Goal: Task Accomplishment & Management: Use online tool/utility

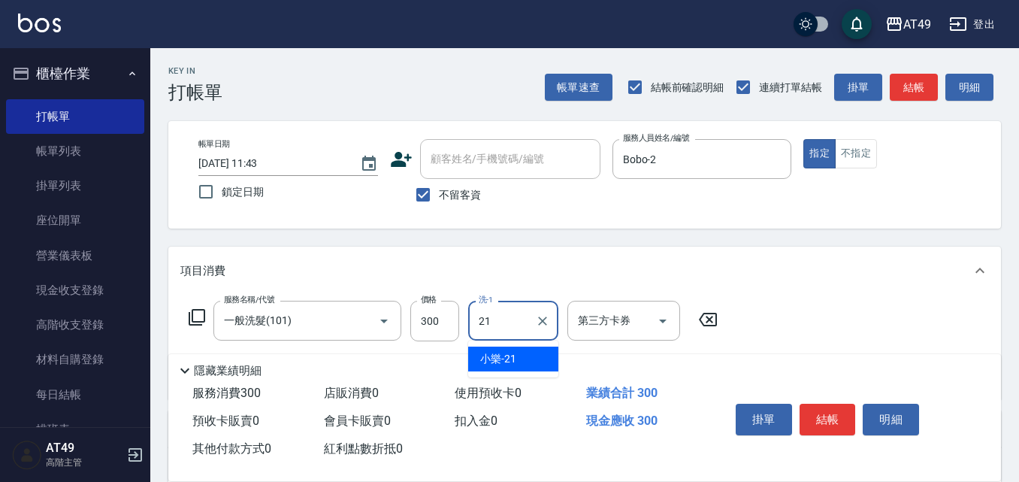
type input "小樂-21"
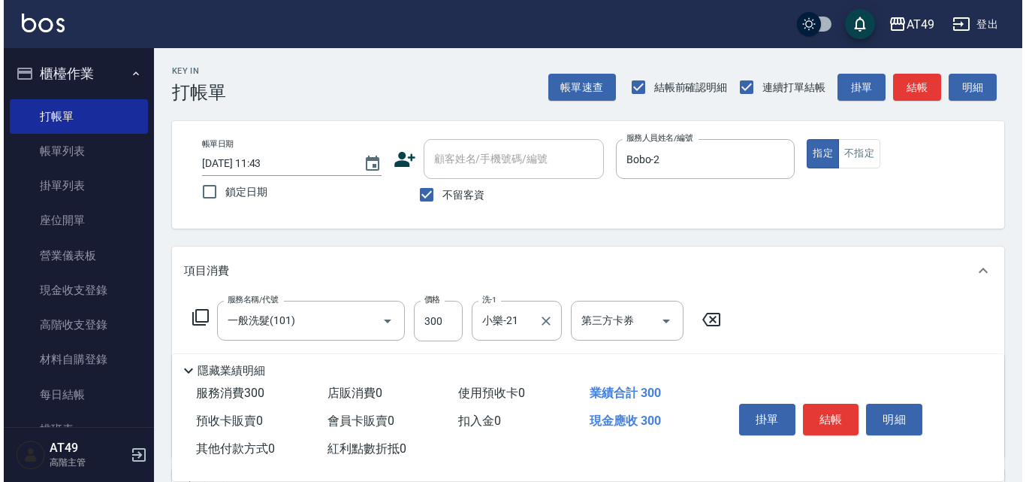
scroll to position [225, 0]
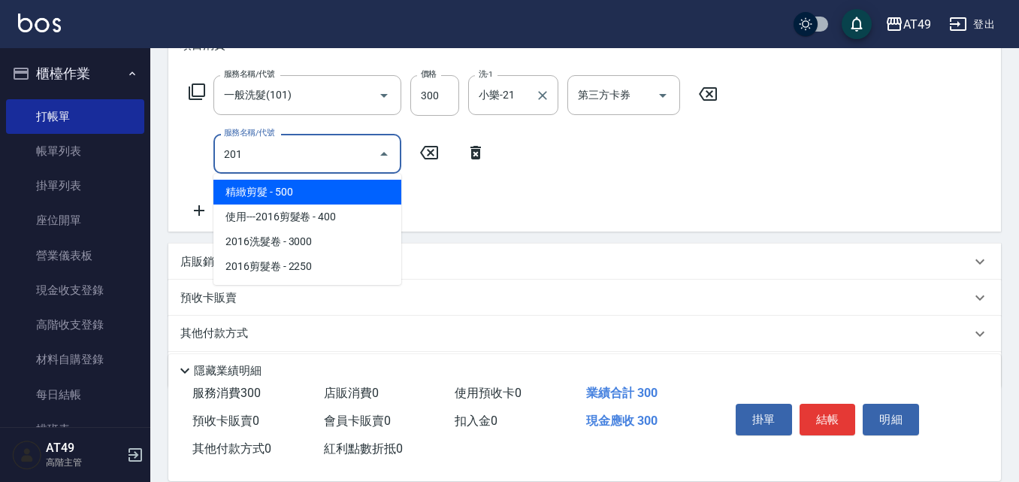
type input "精緻剪髮(201)"
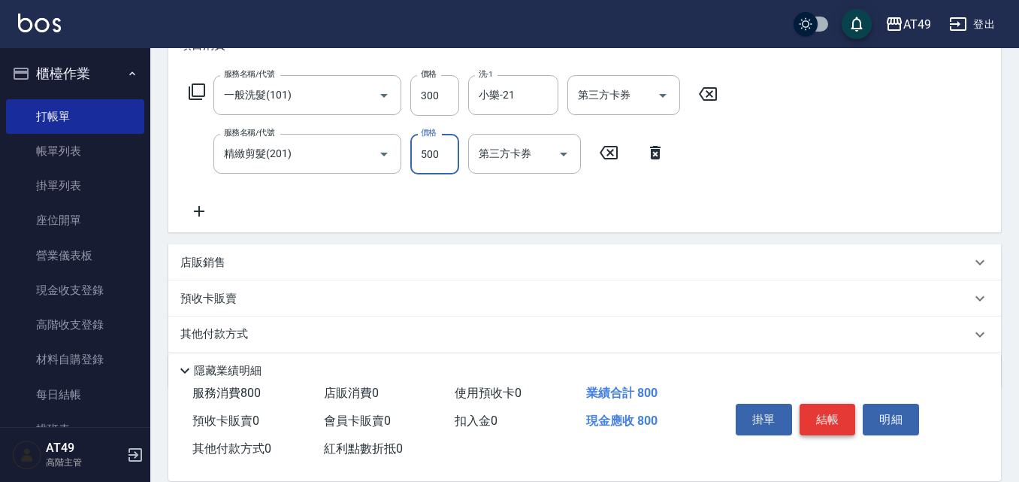
click at [821, 408] on button "結帳" at bounding box center [828, 420] width 56 height 32
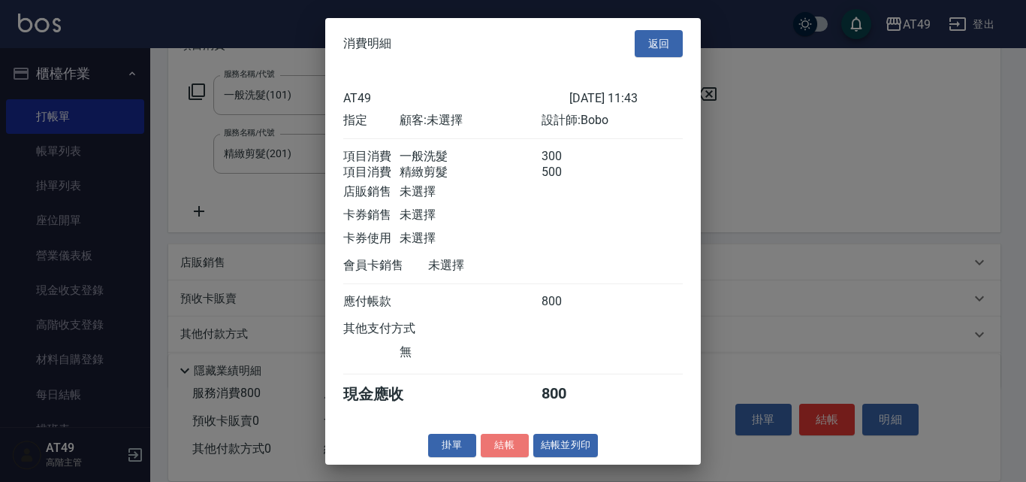
click at [491, 452] on button "結帳" at bounding box center [505, 445] width 48 height 23
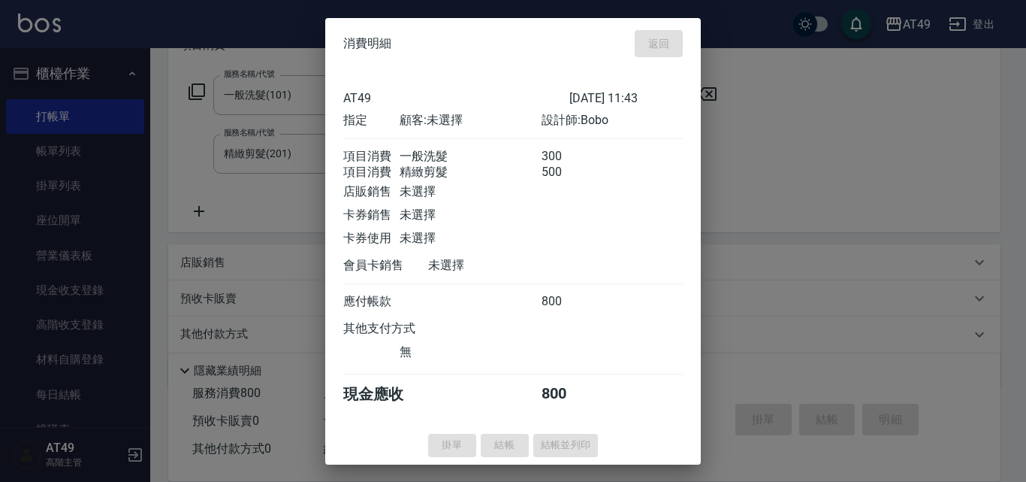
type input "[DATE] 17:50"
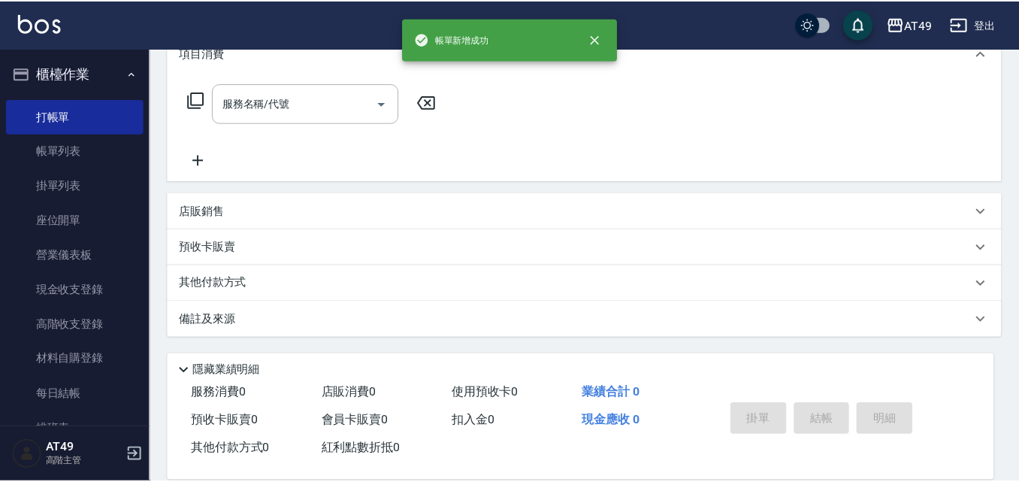
scroll to position [0, 0]
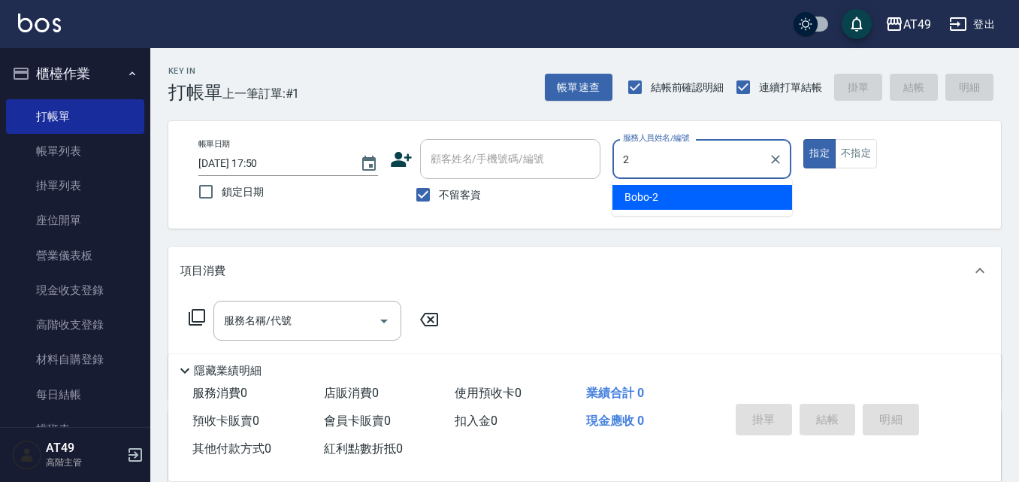
type input "Bobo-2"
type button "true"
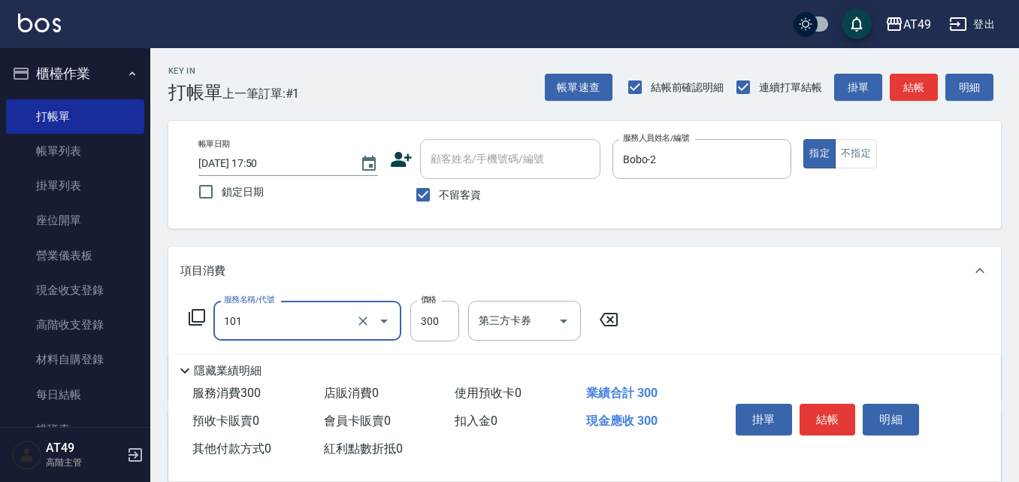
type input "一般洗髮(101)"
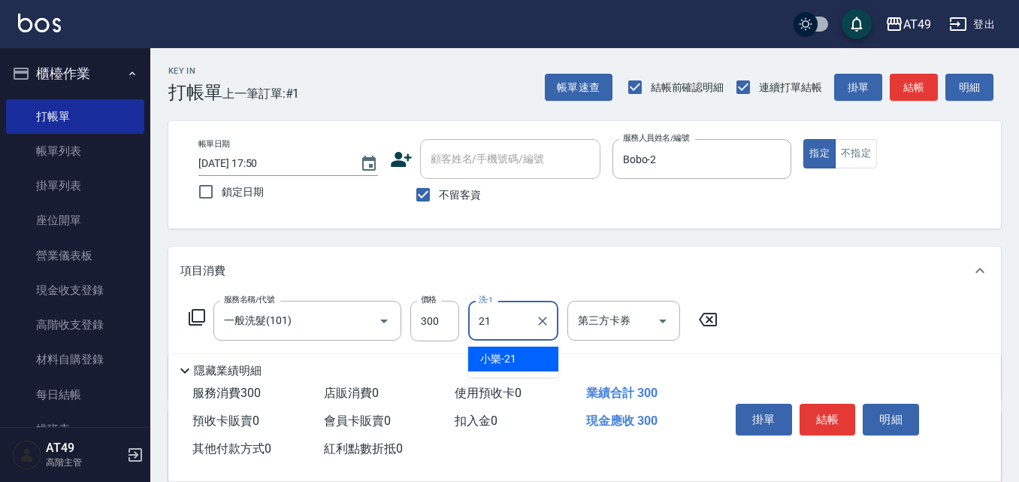
type input "小樂-21"
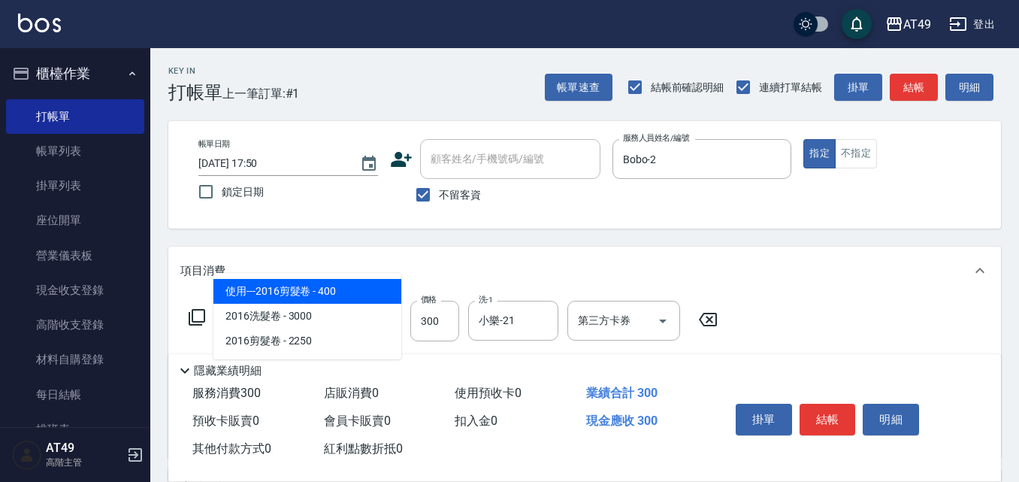
type input "2"
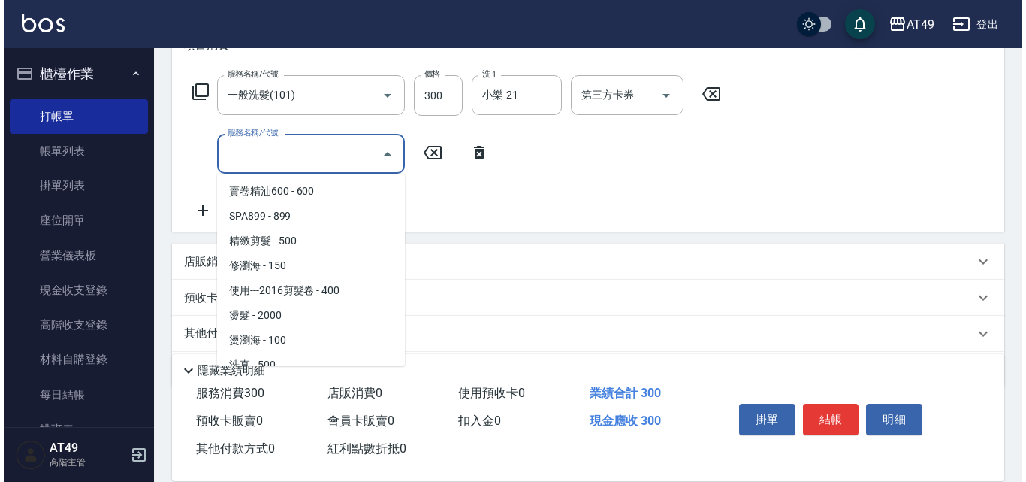
scroll to position [225, 0]
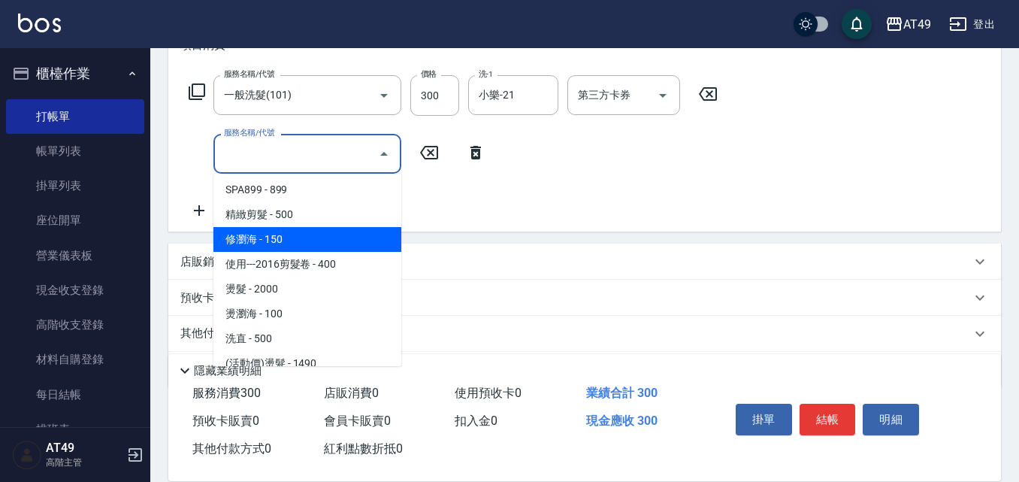
click at [277, 241] on span "修瀏海 - 150" at bounding box center [307, 239] width 188 height 25
type input "修瀏海(202)"
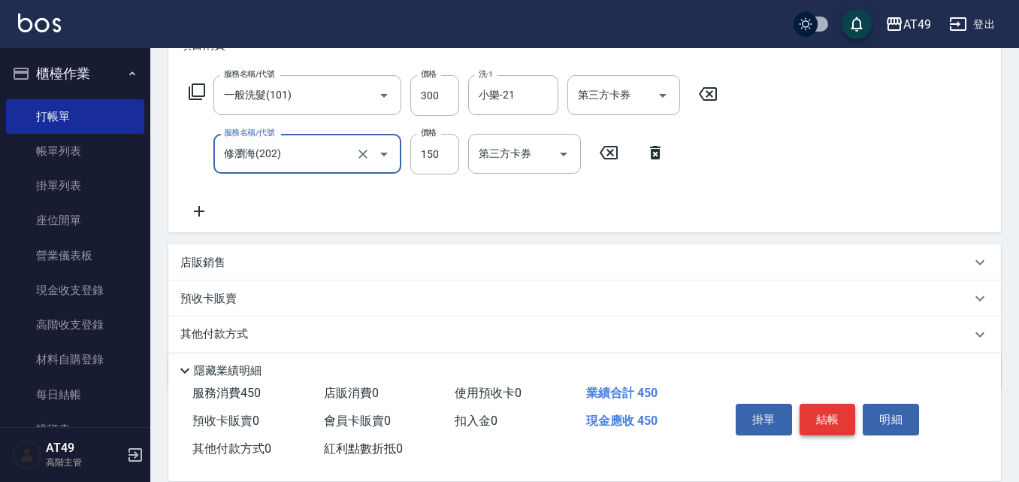
click at [845, 419] on button "結帳" at bounding box center [828, 420] width 56 height 32
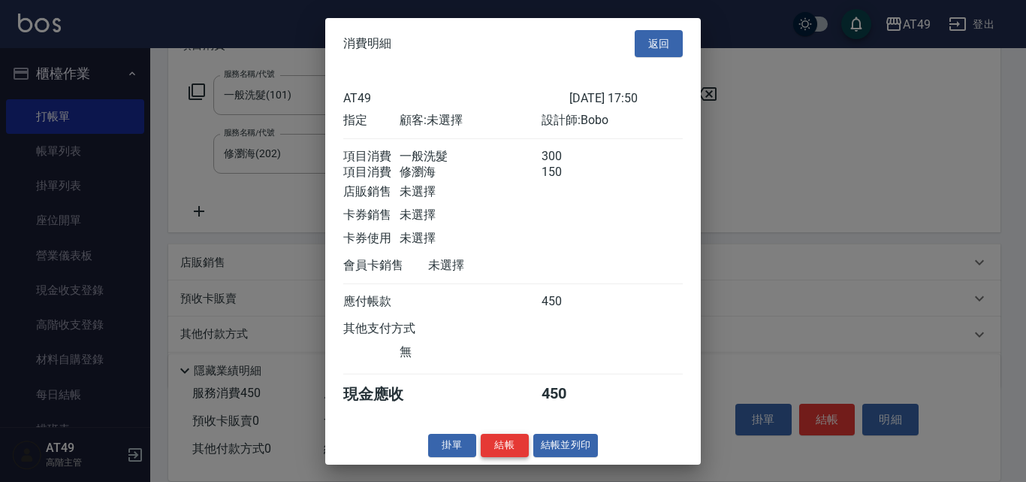
click at [502, 455] on button "結帳" at bounding box center [505, 445] width 48 height 23
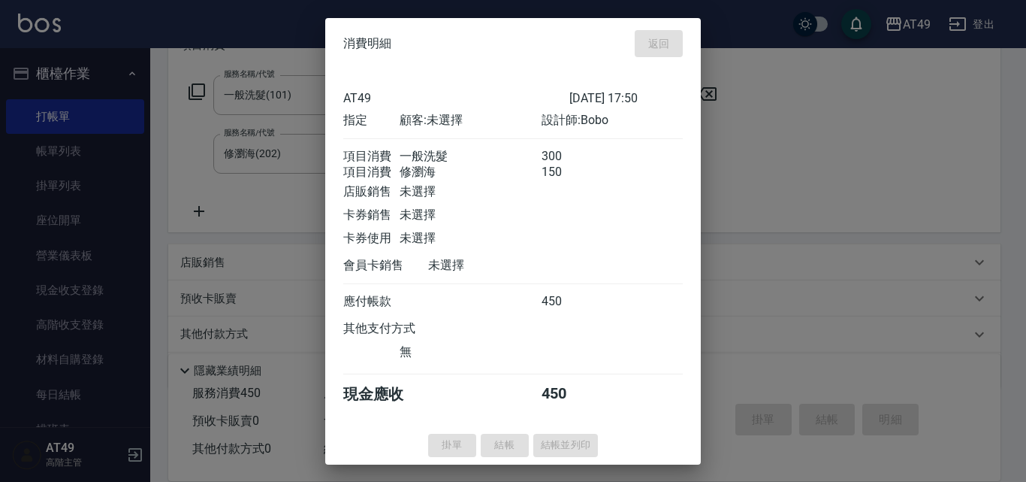
type input "[DATE] 17:51"
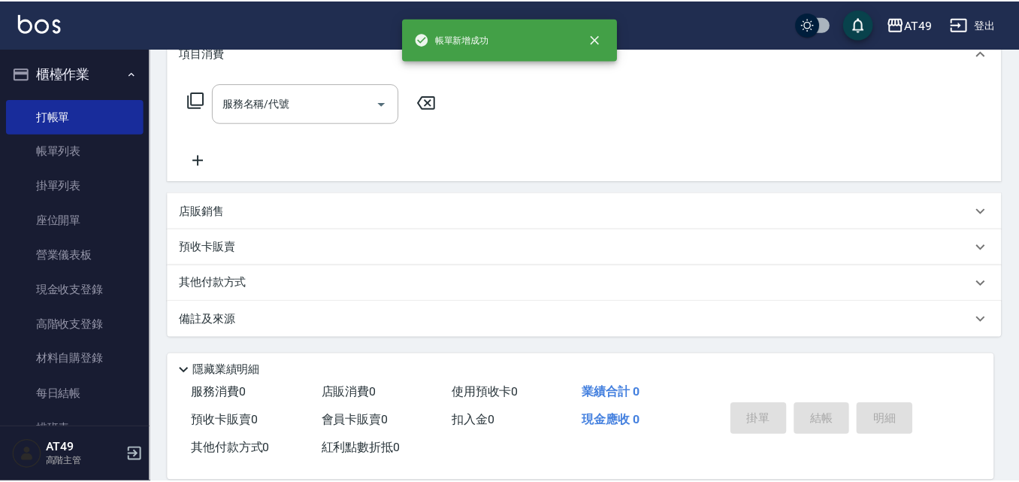
scroll to position [0, 0]
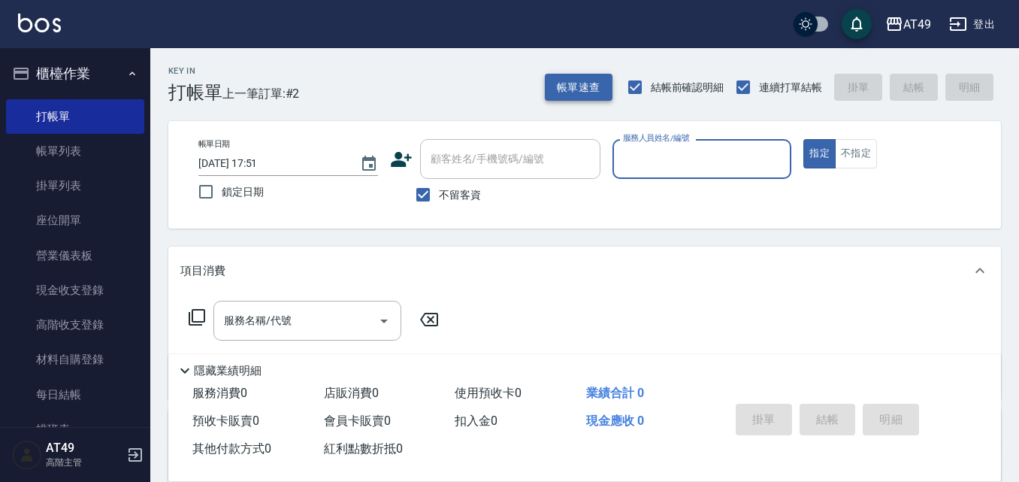
click at [580, 87] on button "帳單速查" at bounding box center [579, 88] width 68 height 28
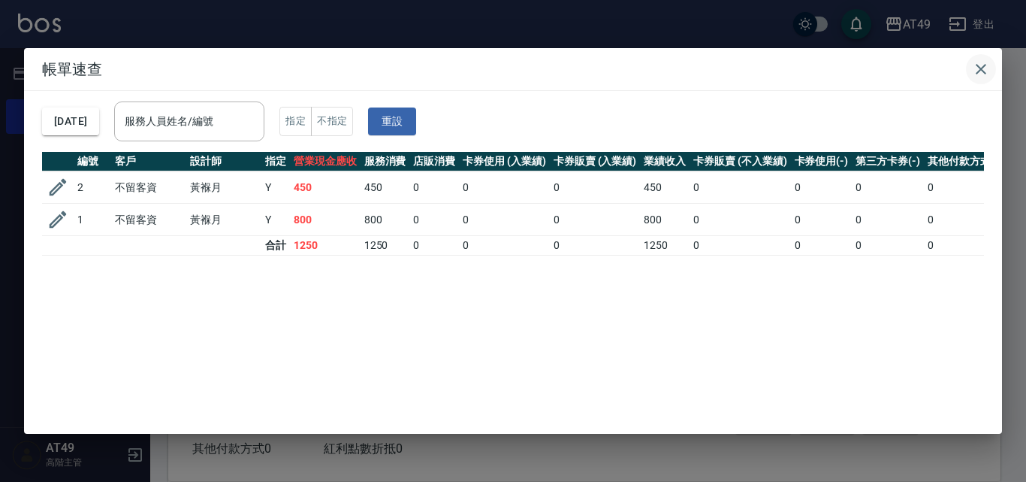
click at [982, 68] on icon "button" at bounding box center [981, 69] width 11 height 11
